Goal: Check status: Check status

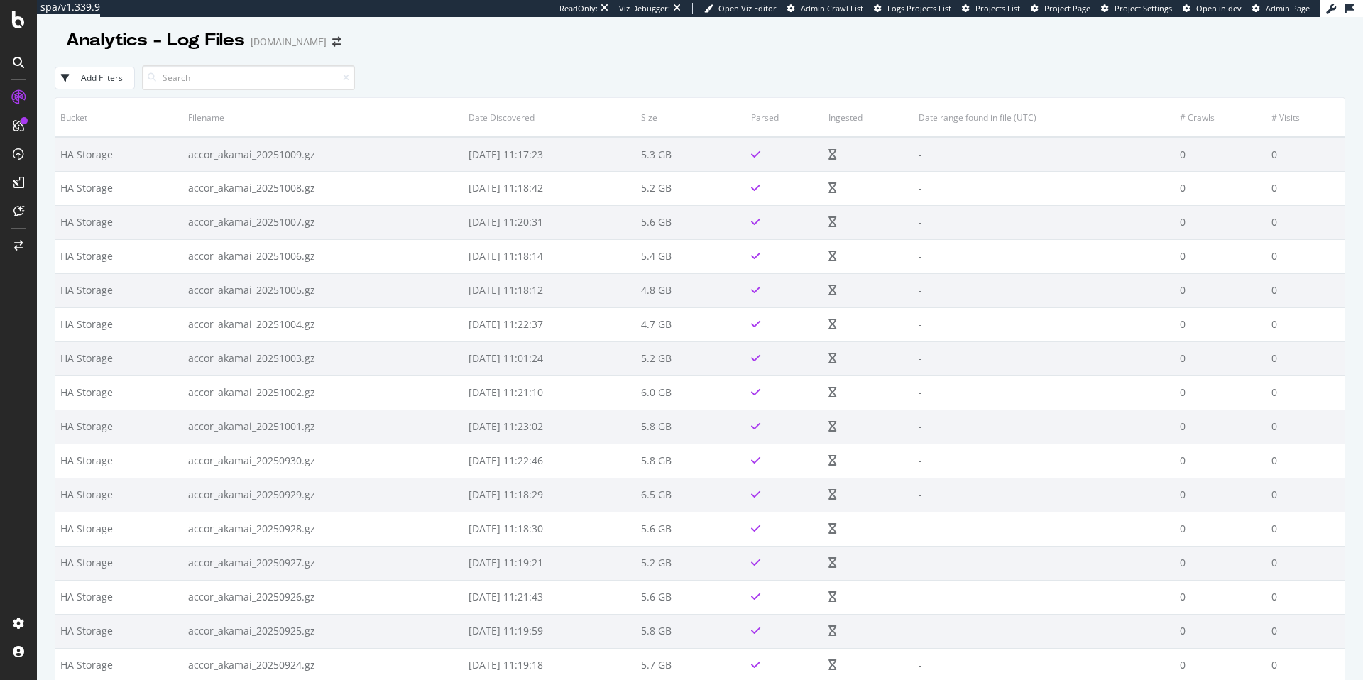
click at [768, 79] on div "Add Filters" at bounding box center [700, 77] width 1290 height 39
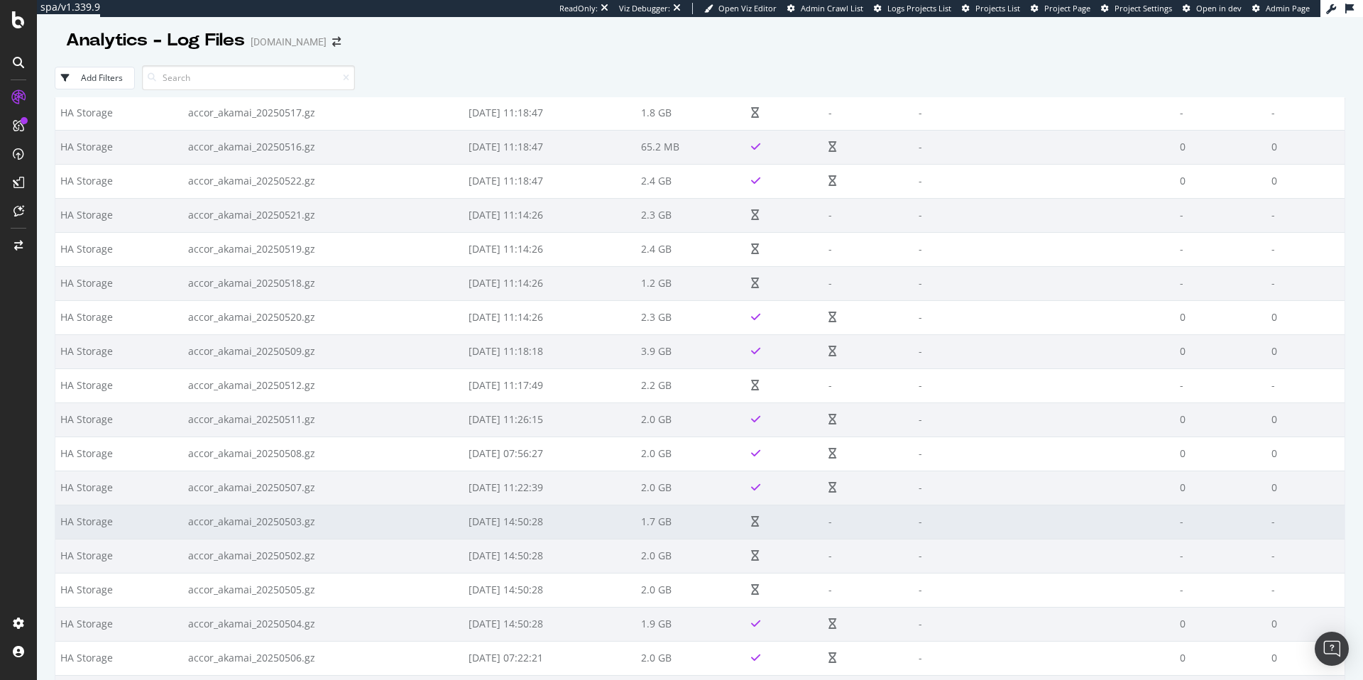
scroll to position [4753, 0]
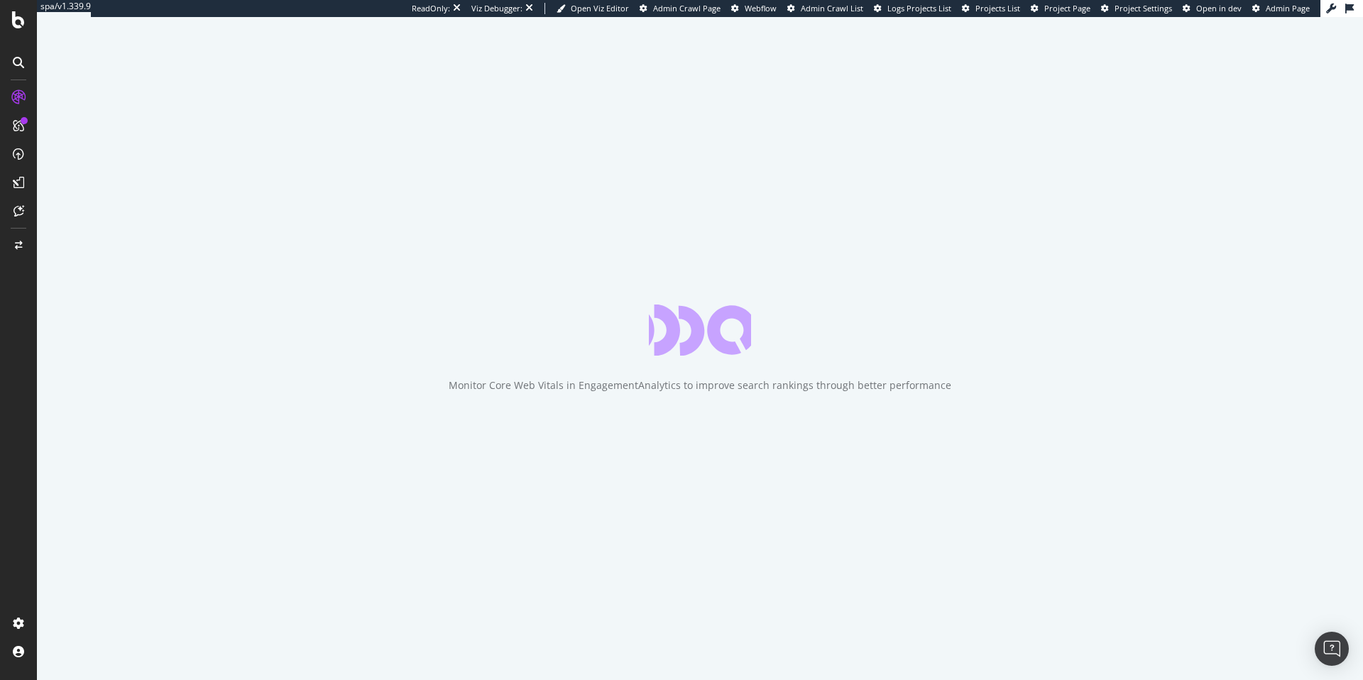
click at [1090, 8] on span "Project Page" at bounding box center [1067, 8] width 46 height 11
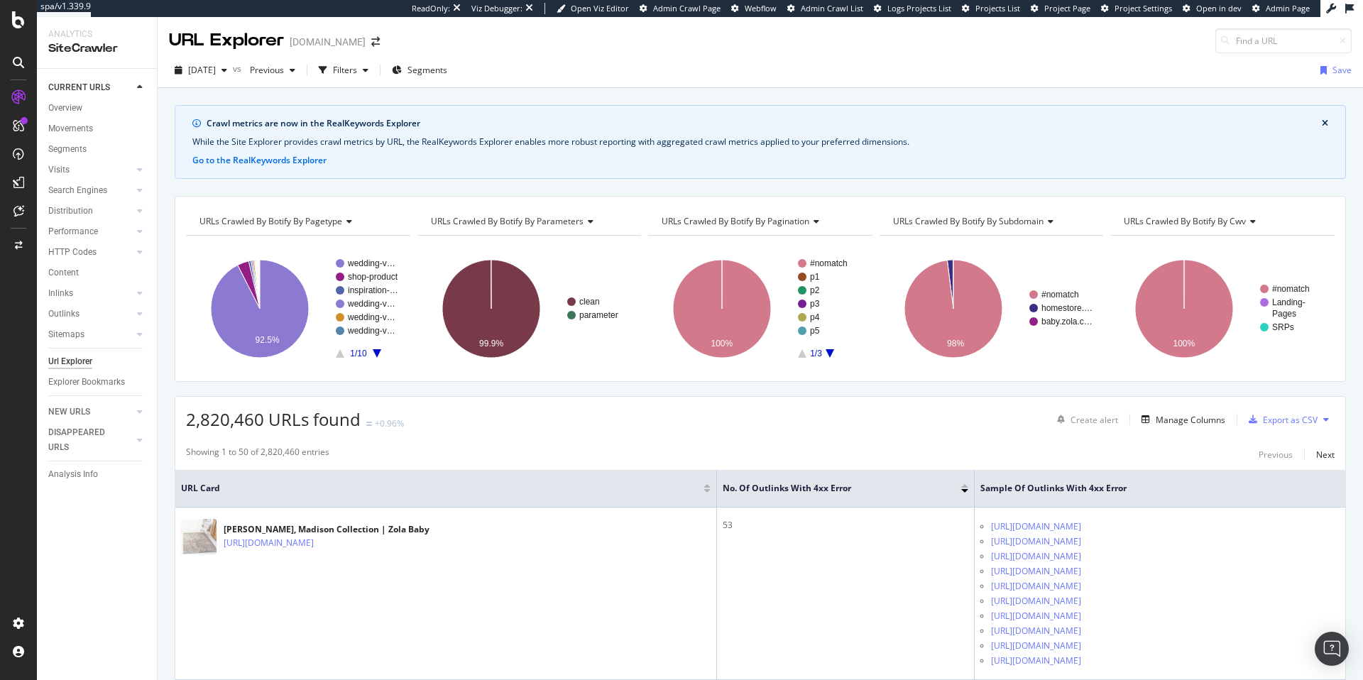
click at [1063, 7] on span "Project Page" at bounding box center [1067, 8] width 46 height 11
click at [233, 72] on div "button" at bounding box center [224, 70] width 17 height 9
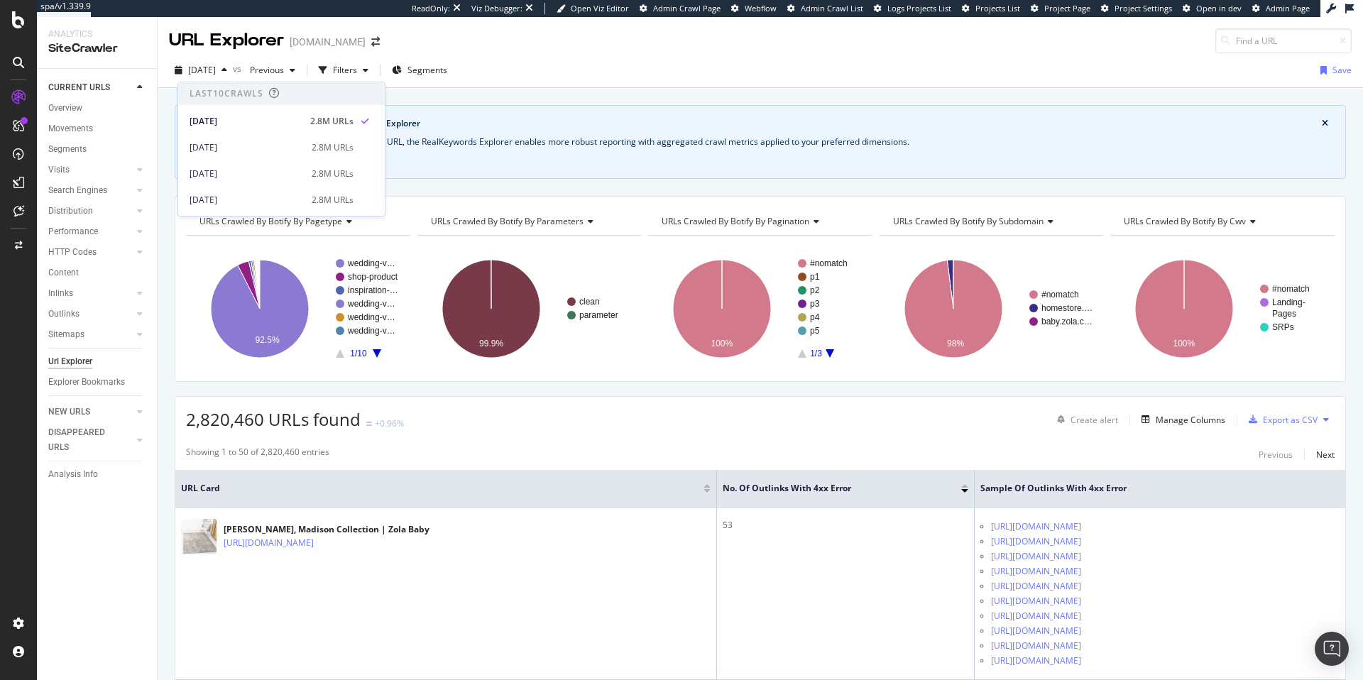
click at [529, 88] on div "Crawl metrics are now in the RealKeywords Explorer While the Site Explorer prov…" at bounding box center [760, 105] width 1205 height 34
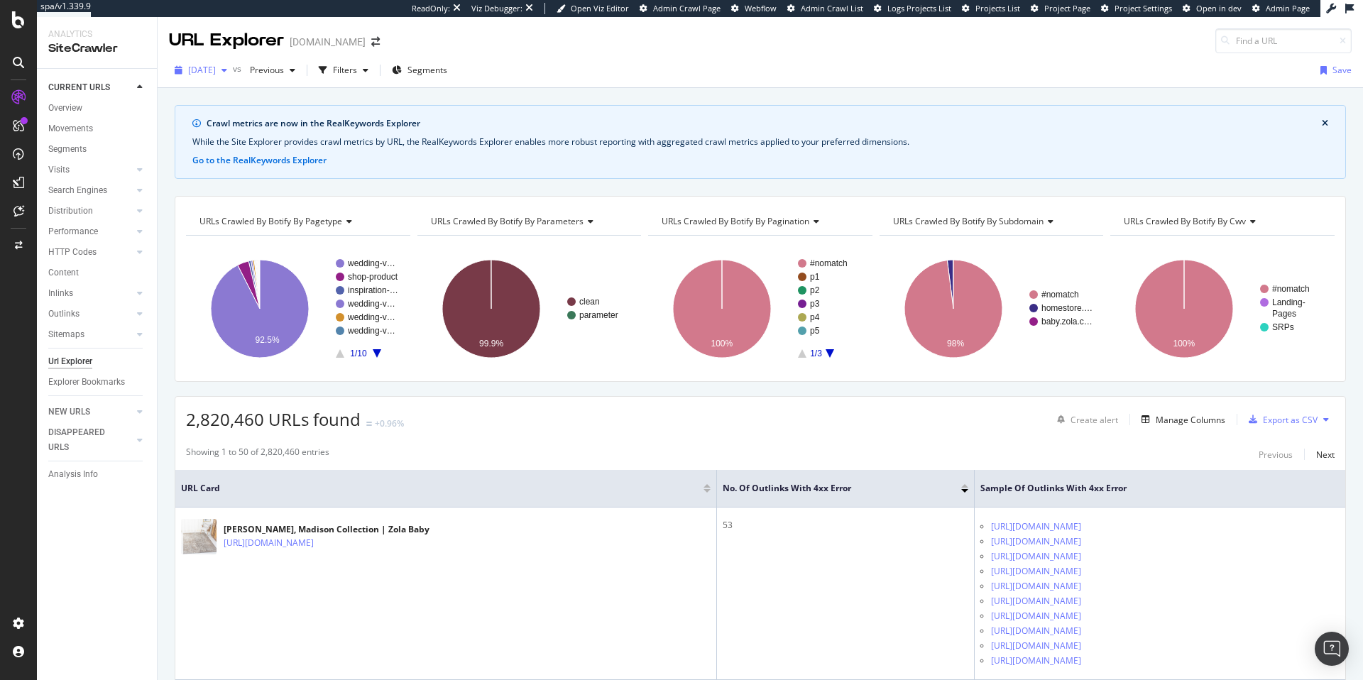
click at [216, 72] on span "2025 Oct. 3rd" at bounding box center [202, 70] width 28 height 12
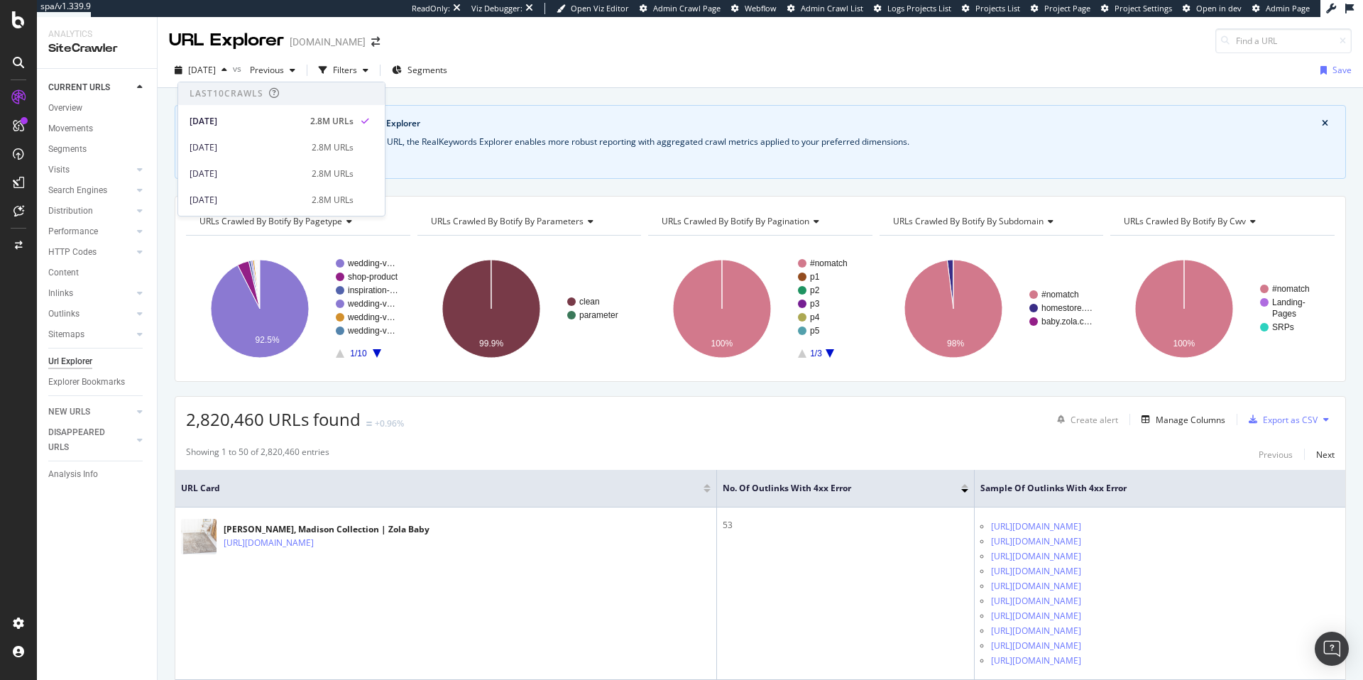
click at [574, 60] on div "2025 Oct. 3rd vs Previous Filters Segments Save" at bounding box center [760, 73] width 1205 height 28
